Goal: Browse casually

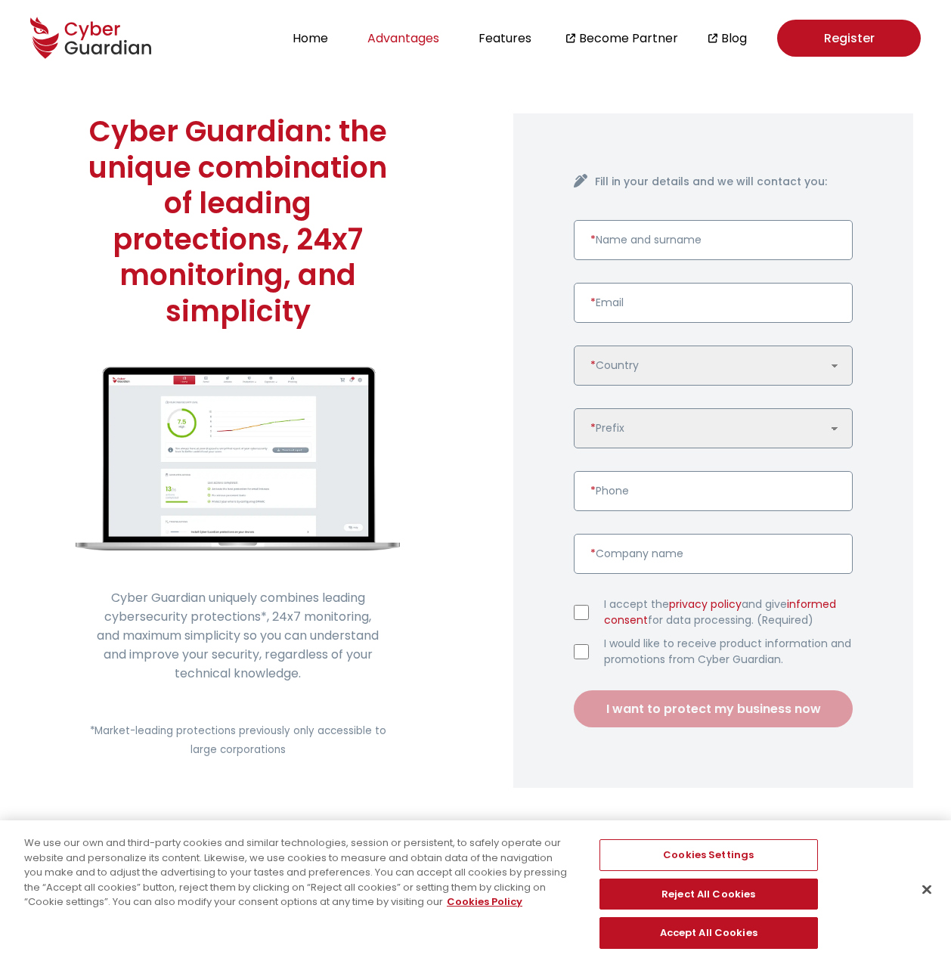
click at [402, 40] on button "Advantages" at bounding box center [403, 38] width 81 height 20
click at [315, 25] on ul "Home Advantages Features Become Partner Blog" at bounding box center [517, 38] width 459 height 37
click at [324, 37] on button "Home" at bounding box center [310, 38] width 45 height 20
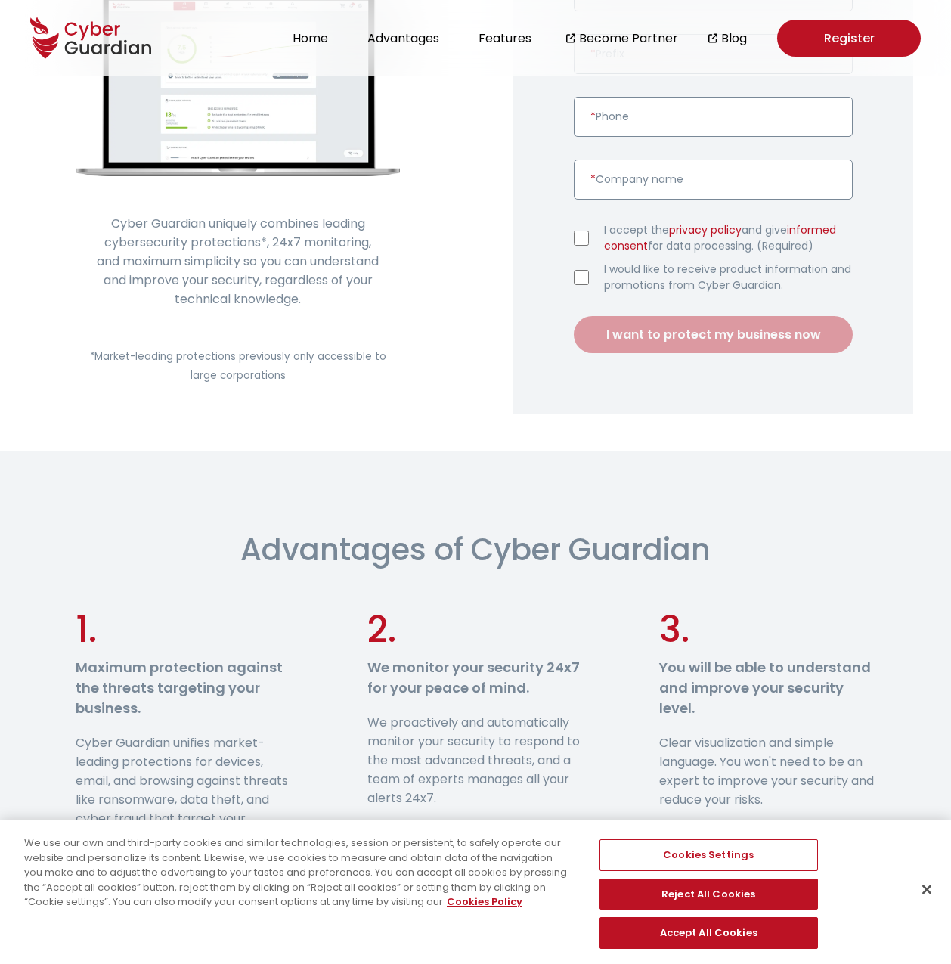
scroll to position [605, 0]
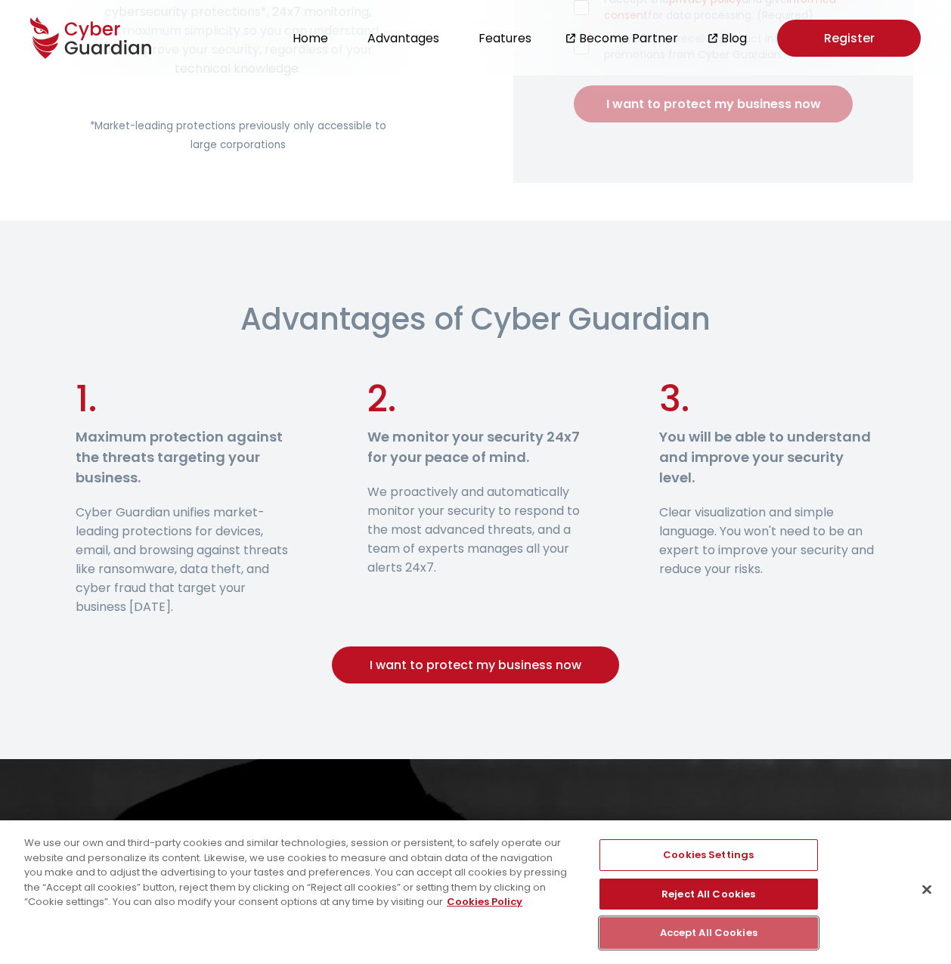
click at [694, 935] on button "Accept All Cookies" at bounding box center [709, 933] width 219 height 32
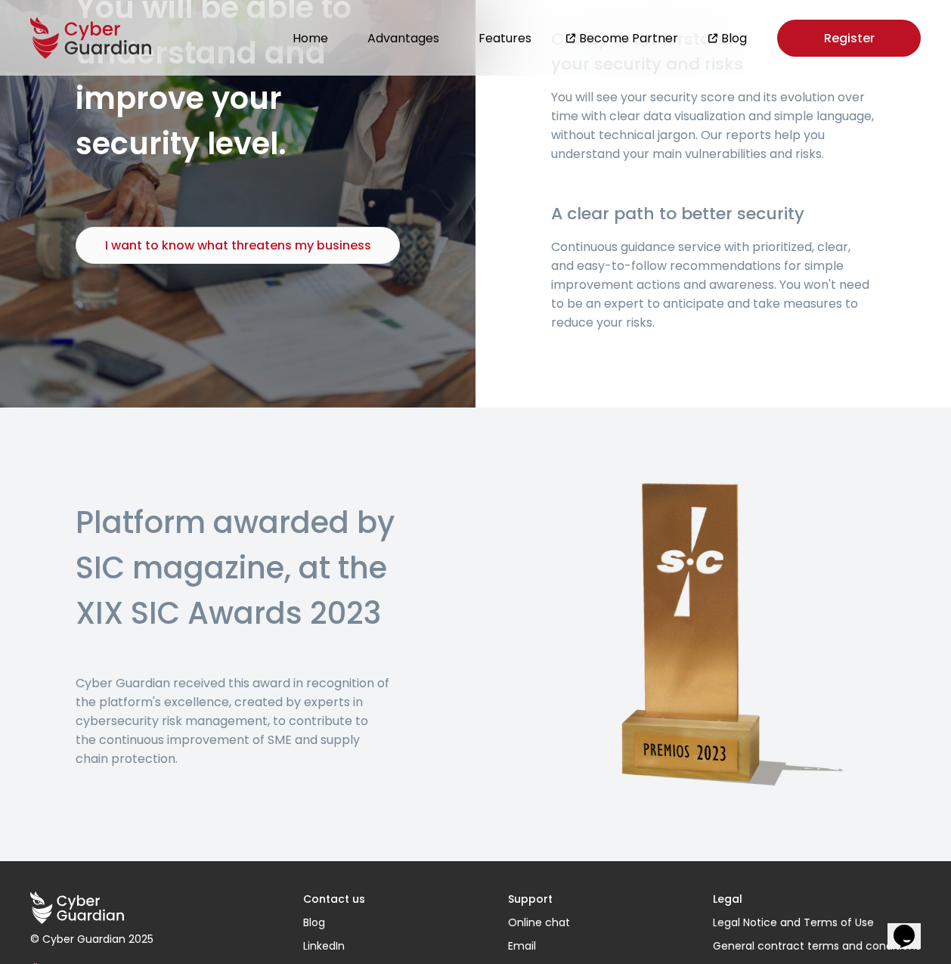
scroll to position [3432, 0]
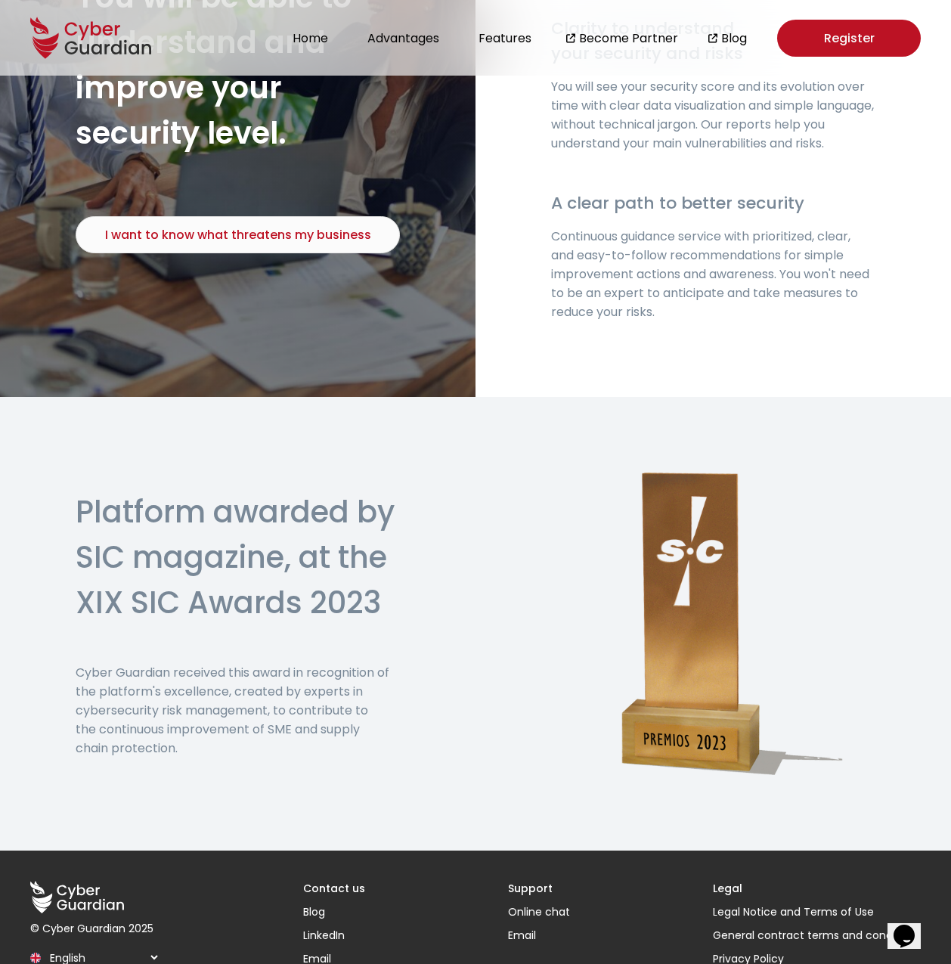
click at [155, 944] on select "Español English Português (BR)" at bounding box center [103, 957] width 116 height 26
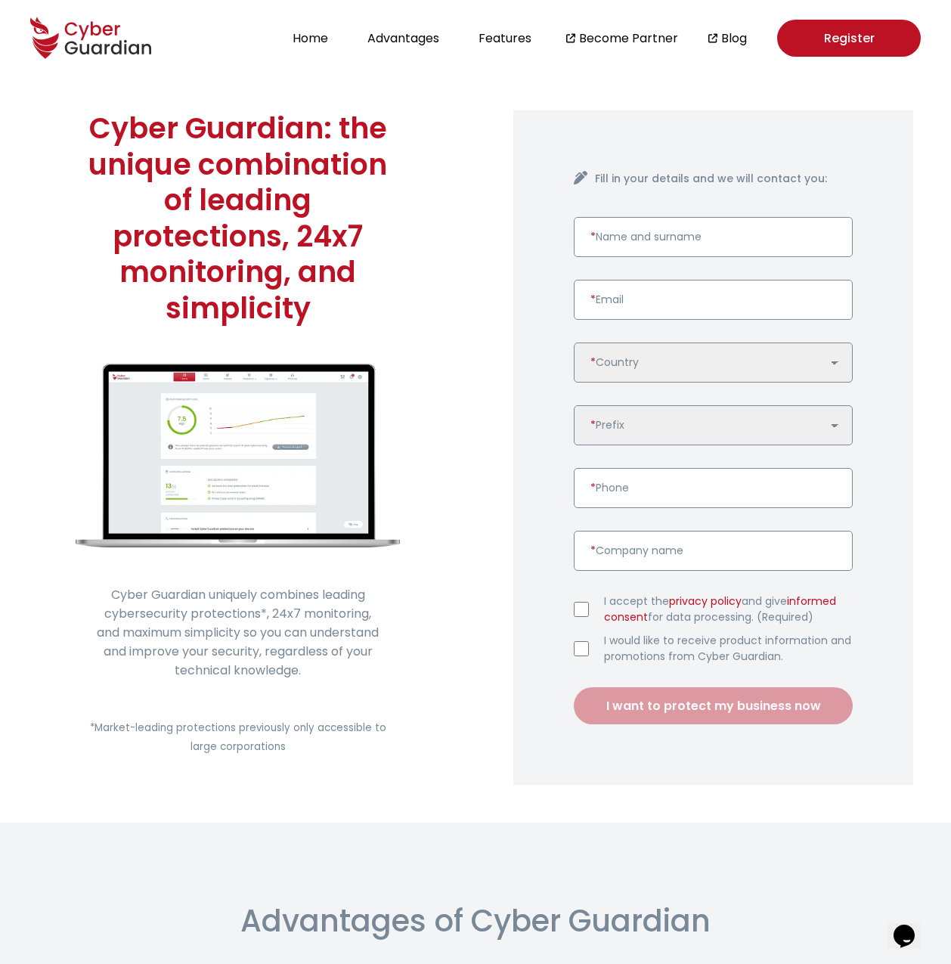
scroll to position [0, 0]
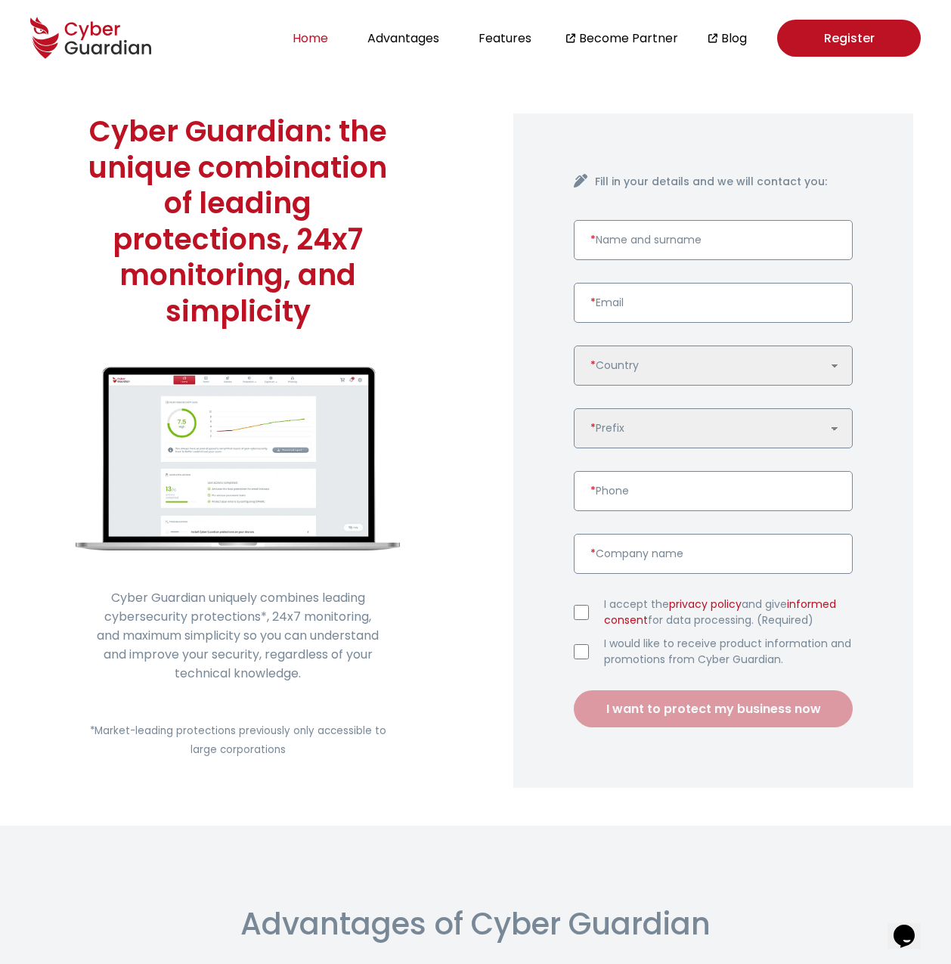
click at [303, 35] on button "Home" at bounding box center [310, 38] width 45 height 20
click at [312, 39] on button "Home" at bounding box center [310, 38] width 45 height 20
click at [112, 55] on icon at bounding box center [90, 37] width 121 height 53
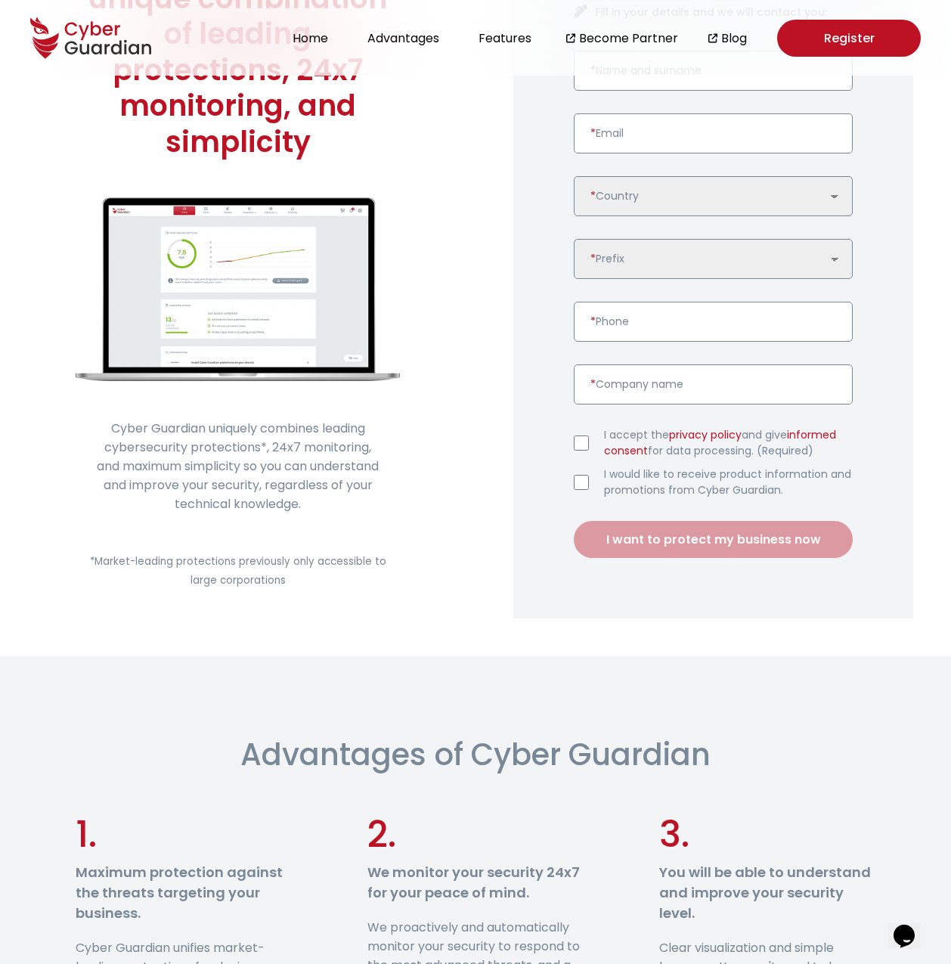
scroll to position [227, 0]
